Goal: Subscribe to service/newsletter

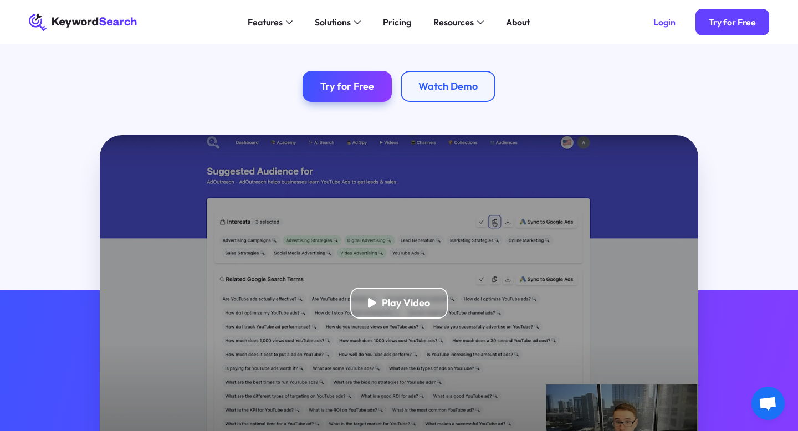
click at [400, 300] on div "Play Video" at bounding box center [406, 303] width 48 height 13
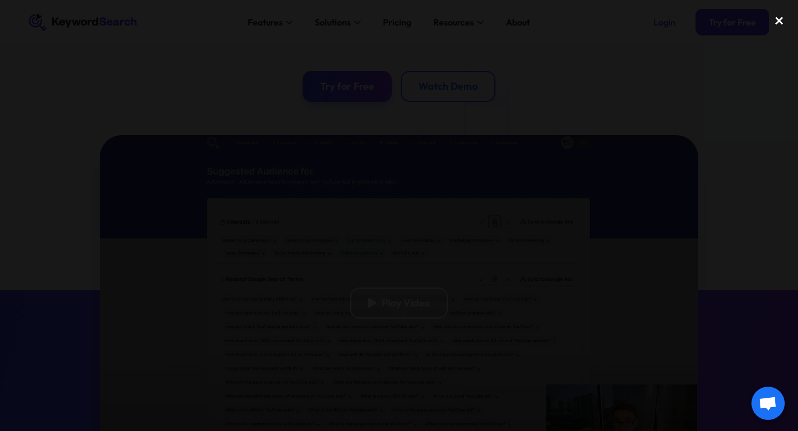
click at [780, 19] on div "close lightbox" at bounding box center [779, 21] width 38 height 24
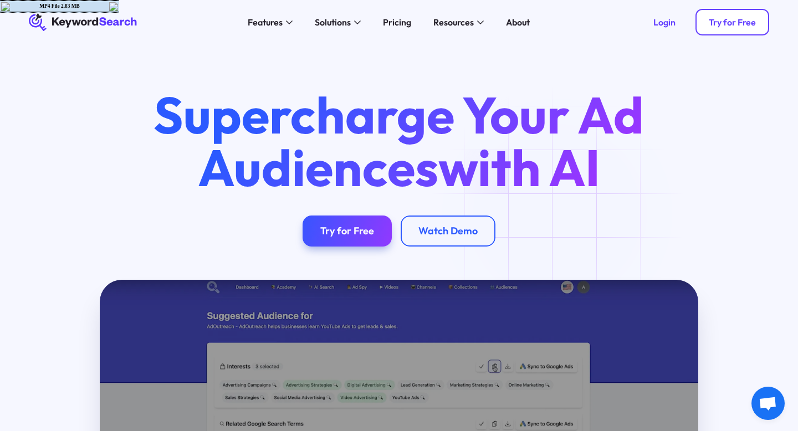
click at [719, 29] on link "Try for Free" at bounding box center [732, 22] width 74 height 27
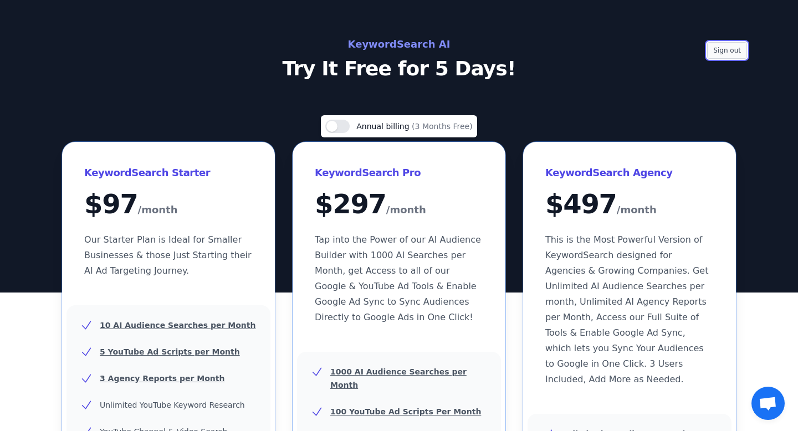
click at [720, 52] on button "Sign out" at bounding box center [727, 50] width 40 height 17
click at [340, 125] on button "Use setting" at bounding box center [337, 126] width 24 height 13
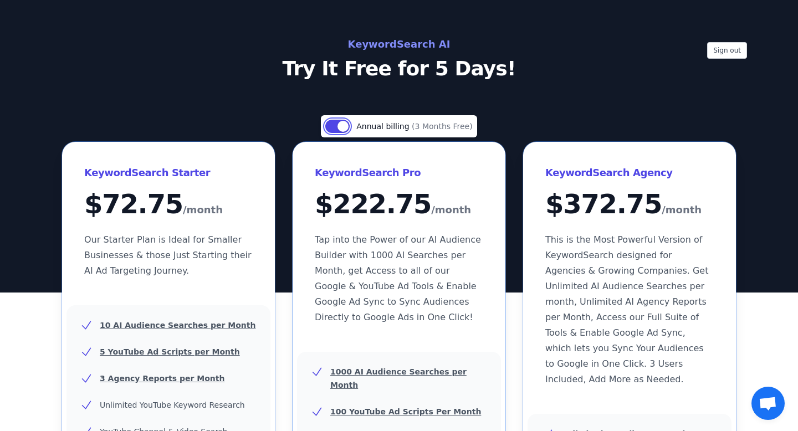
click at [340, 125] on button "Use setting" at bounding box center [337, 126] width 24 height 13
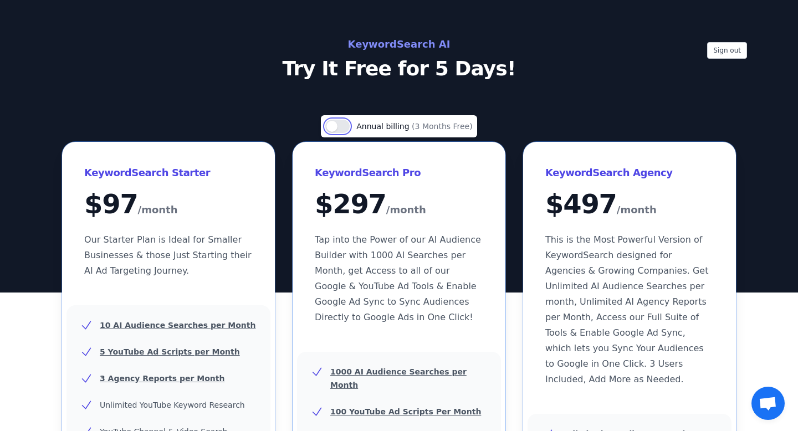
click at [340, 125] on button "Use setting" at bounding box center [337, 126] width 24 height 13
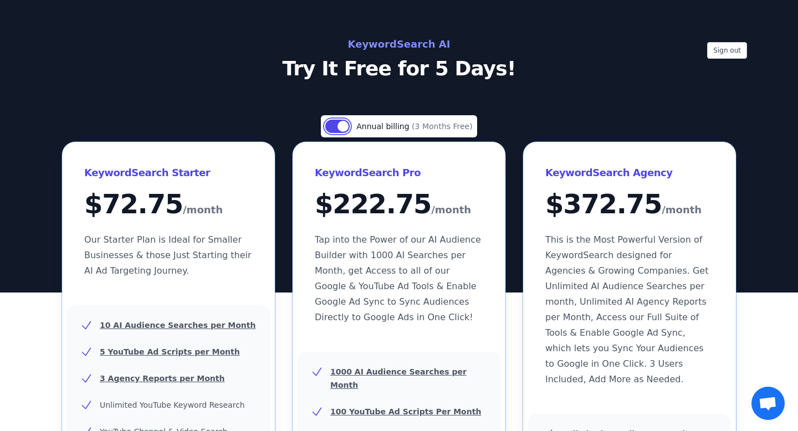
click at [340, 125] on button "Use setting" at bounding box center [337, 126] width 24 height 13
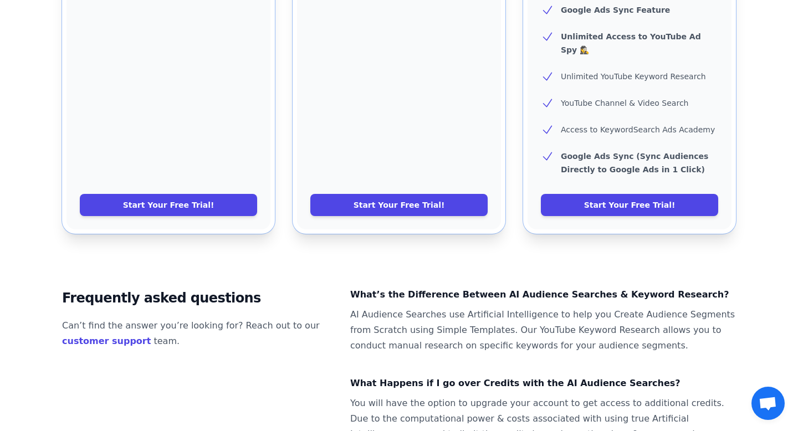
scroll to position [721, 0]
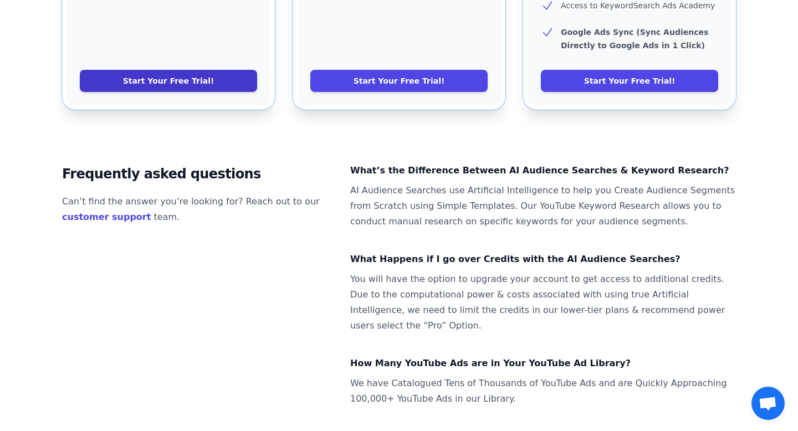
click at [175, 70] on link "Start Your Free Trial!" at bounding box center [168, 81] width 177 height 22
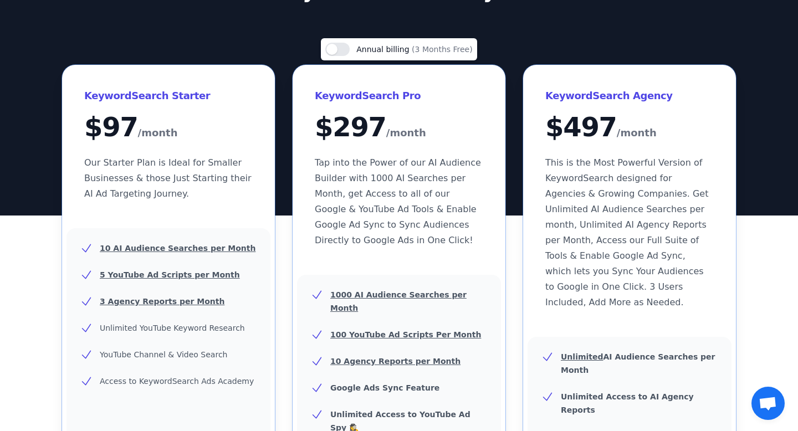
scroll to position [79, 0]
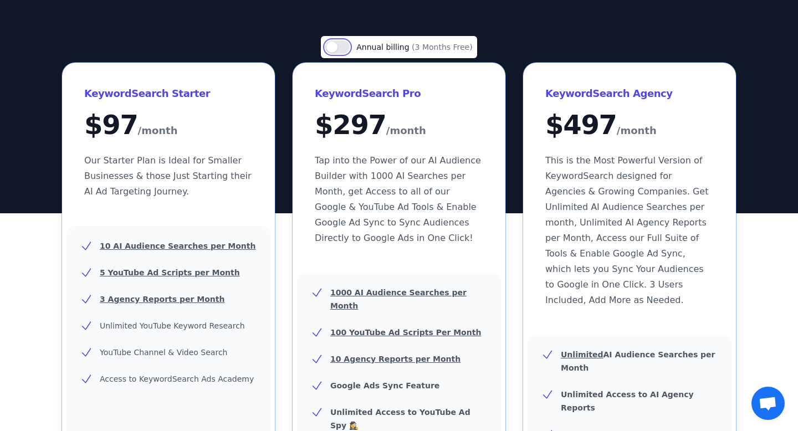
click at [344, 44] on button "Use setting" at bounding box center [337, 46] width 24 height 13
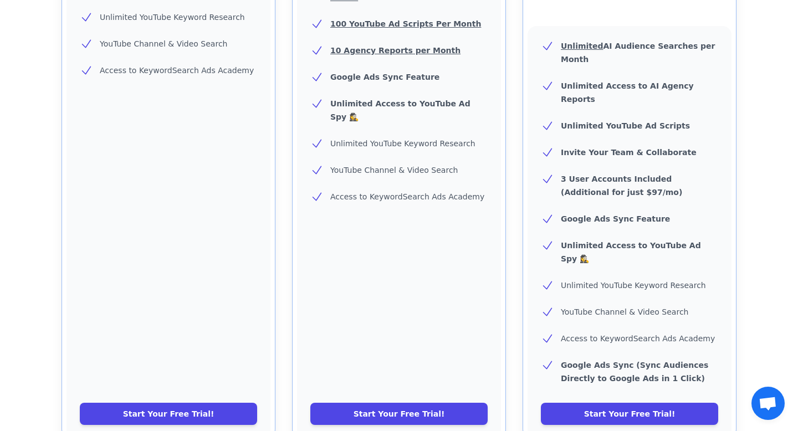
scroll to position [389, 0]
